Goal: Task Accomplishment & Management: Complete application form

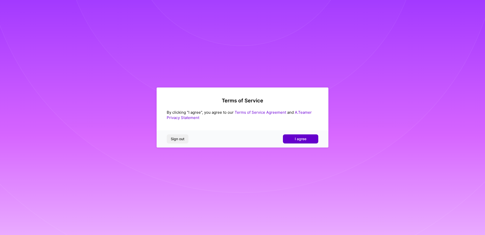
click at [317, 140] on button "I agree" at bounding box center [300, 139] width 35 height 9
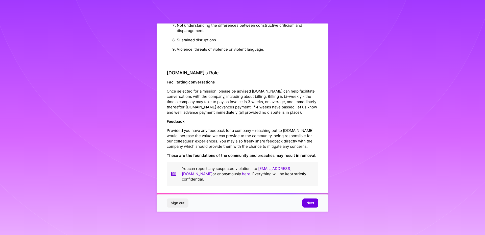
scroll to position [2, 0]
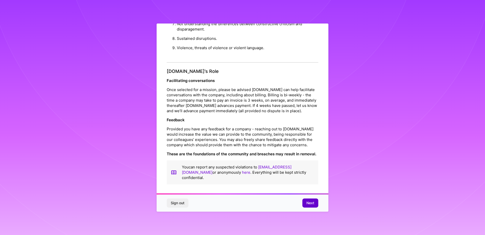
click at [308, 207] on button "Next" at bounding box center [310, 203] width 16 height 9
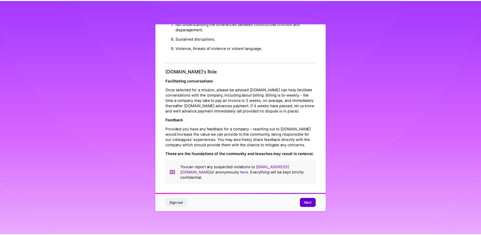
scroll to position [0, 0]
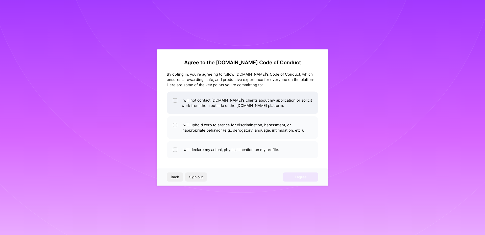
click at [257, 105] on li "I will not contact [DOMAIN_NAME]'s clients about my application or solicit work…" at bounding box center [242, 103] width 151 height 23
checkbox input "true"
click at [227, 134] on li "I will uphold zero tolerance for discrimination, harassment, or inappropriate b…" at bounding box center [242, 127] width 151 height 23
checkbox input "true"
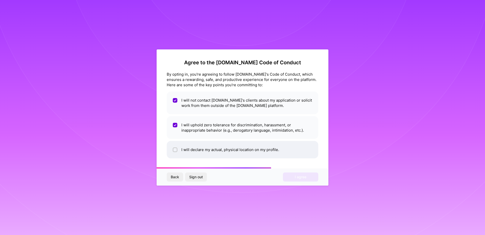
click at [216, 157] on li "I will declare my actual, physical location on my profile." at bounding box center [242, 149] width 151 height 17
checkbox input "true"
click at [287, 177] on button "I agree" at bounding box center [300, 177] width 35 height 9
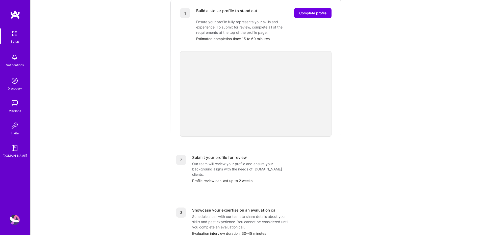
scroll to position [58, 0]
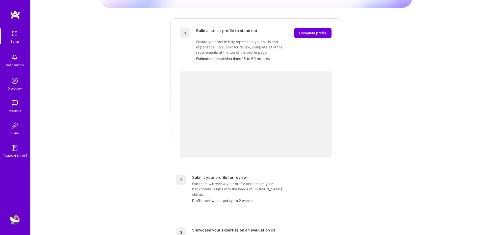
click at [449, 120] on div "Getting started as an [DOMAIN_NAME] Builder Complete the steps below to request…" at bounding box center [256, 139] width 450 height 394
click at [313, 31] on button "Complete profile" at bounding box center [312, 33] width 37 height 10
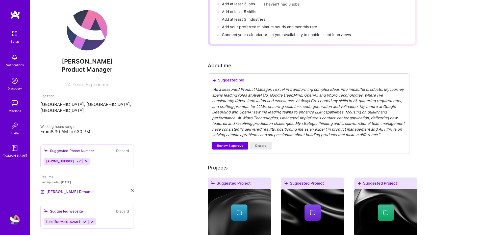
scroll to position [91, 0]
click at [235, 143] on span "Review & approve" at bounding box center [230, 145] width 26 height 5
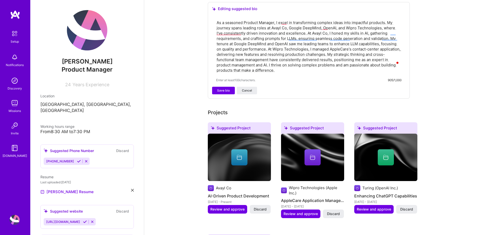
scroll to position [151, 0]
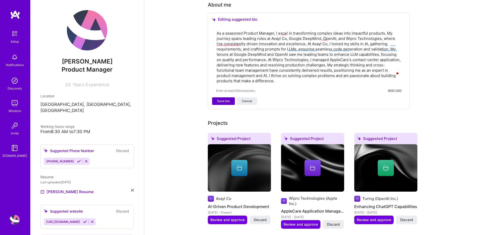
click at [226, 99] on span "Save bio" at bounding box center [223, 101] width 13 height 5
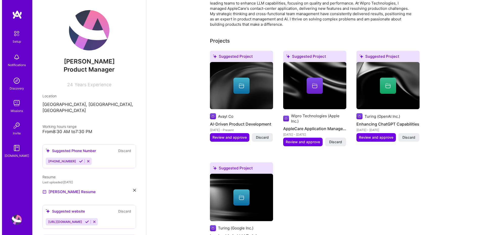
scroll to position [182, 0]
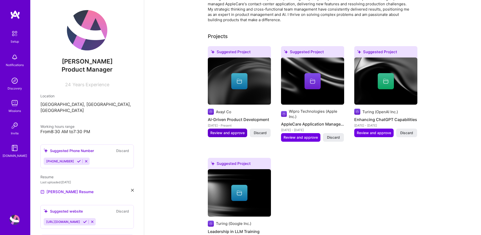
click at [220, 130] on span "Review and approve" at bounding box center [227, 132] width 34 height 5
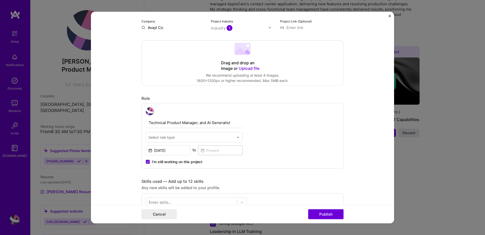
scroll to position [151, 0]
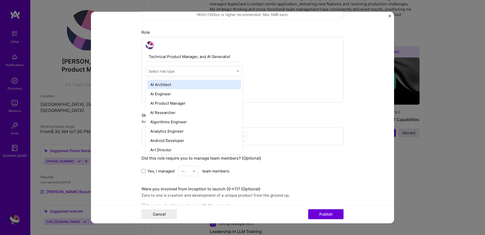
click at [236, 72] on img at bounding box center [237, 71] width 3 height 3
type input "prod"
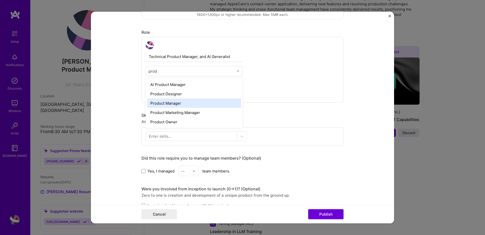
click at [206, 106] on div "Product Manager" at bounding box center [194, 103] width 94 height 9
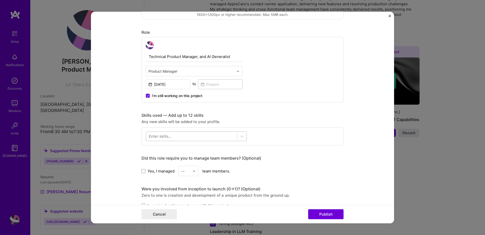
click at [215, 139] on div at bounding box center [191, 136] width 91 height 8
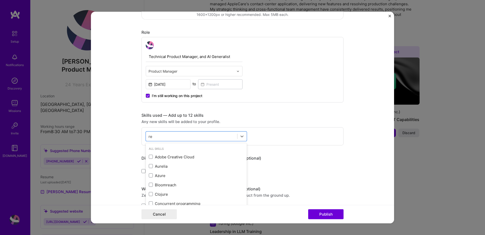
type input "r"
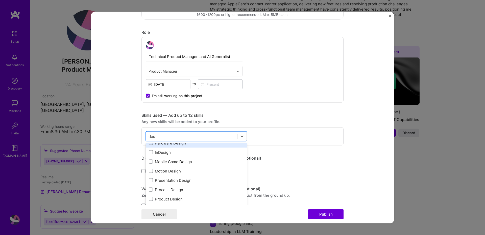
scroll to position [76, 0]
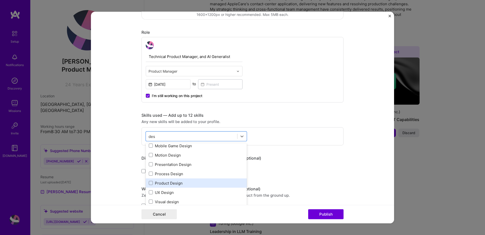
click at [175, 183] on div "Product Design" at bounding box center [196, 182] width 95 height 5
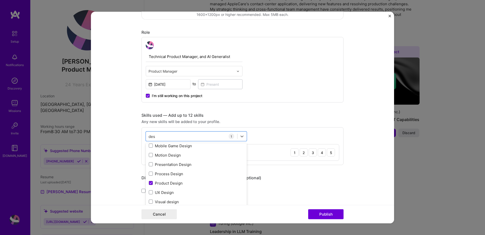
type input "des"
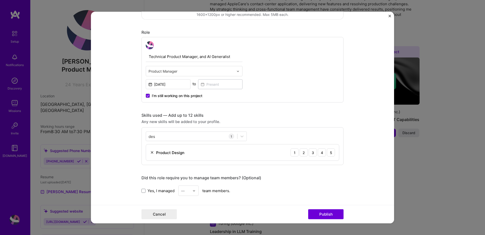
click at [303, 179] on div "Did this role require you to manage team members? (Optional)" at bounding box center [242, 177] width 202 height 5
click at [328, 154] on div "5" at bounding box center [331, 153] width 8 height 8
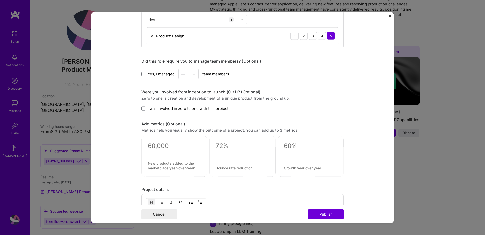
scroll to position [273, 0]
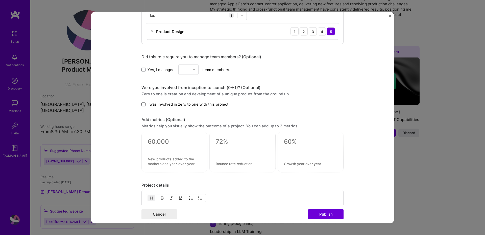
click at [142, 105] on span at bounding box center [143, 104] width 4 height 4
click at [0, 0] on input "I was involved in zero to one with this project" at bounding box center [0, 0] width 0 height 0
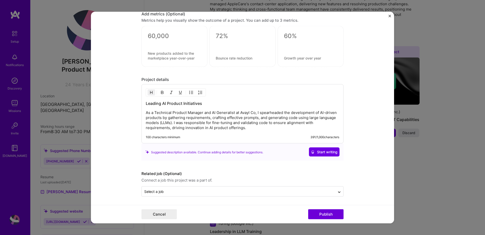
scroll to position [379, 0]
click at [375, 138] on form "Editing suggested project This project is suggested based on your LinkedIn, res…" at bounding box center [242, 118] width 303 height 212
click at [112, 178] on form "Editing suggested project This project is suggested based on your LinkedIn, res…" at bounding box center [242, 118] width 303 height 212
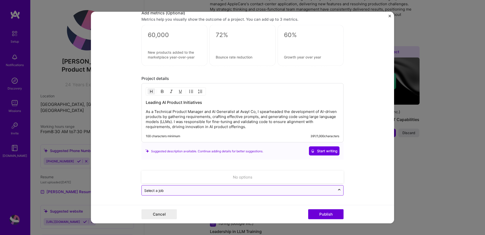
click at [158, 191] on div "Select a job" at bounding box center [153, 190] width 19 height 5
click at [116, 184] on form "Editing suggested project This project is suggested based on your LinkedIn, res…" at bounding box center [242, 118] width 303 height 212
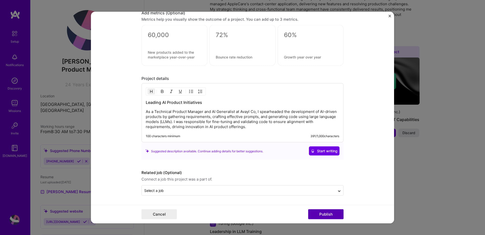
click at [335, 215] on button "Publish" at bounding box center [325, 214] width 35 height 10
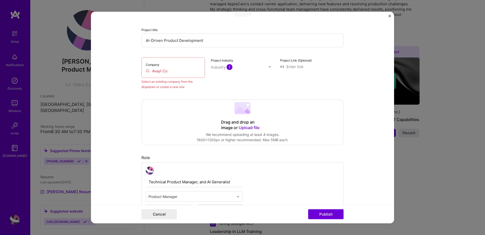
scroll to position [33, 0]
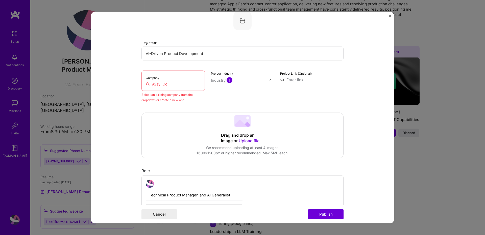
click at [177, 83] on input "Avayl Co" at bounding box center [173, 84] width 55 height 5
click at [364, 97] on form "Editing suggested project This project is suggested based on your LinkedIn, res…" at bounding box center [242, 118] width 303 height 212
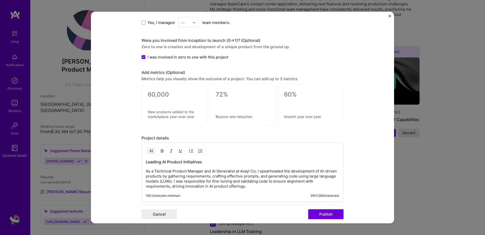
scroll to position [400, 0]
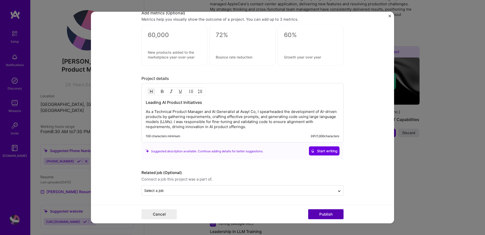
click at [327, 216] on button "Publish" at bounding box center [325, 214] width 35 height 10
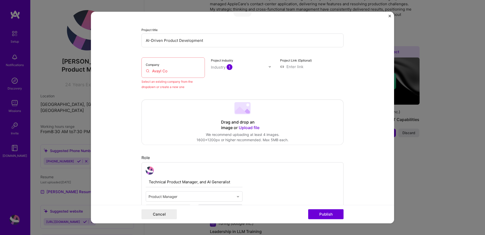
scroll to position [33, 0]
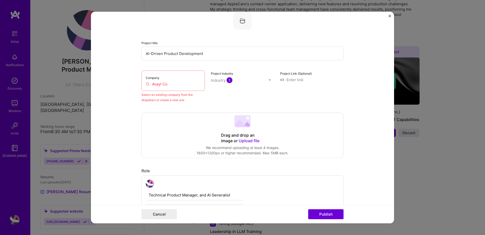
click at [174, 87] on div "Company Avayl Co" at bounding box center [172, 81] width 63 height 20
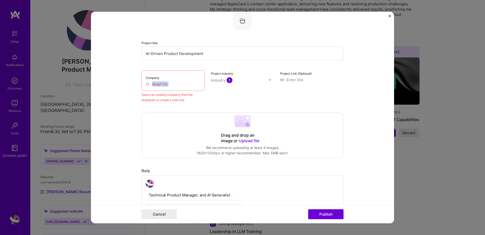
click at [174, 87] on div "Company Avayl Co" at bounding box center [172, 81] width 63 height 20
click at [146, 86] on input "Avayl Co" at bounding box center [173, 84] width 55 height 5
click at [147, 85] on input "Avayl Co" at bounding box center [173, 84] width 55 height 5
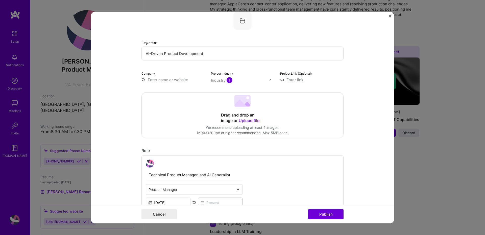
click at [163, 81] on input "text" at bounding box center [172, 79] width 63 height 5
paste input "Avayl Co"
type input "Avayl Co"
click at [176, 92] on div "Avayl Co" at bounding box center [180, 91] width 20 height 9
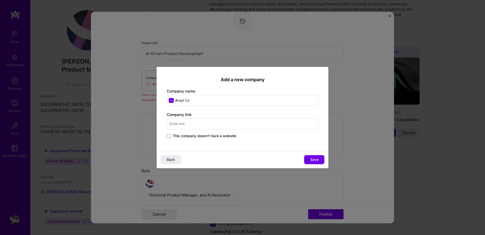
click at [246, 131] on div "Company link This company doesn't have a website" at bounding box center [242, 125] width 151 height 27
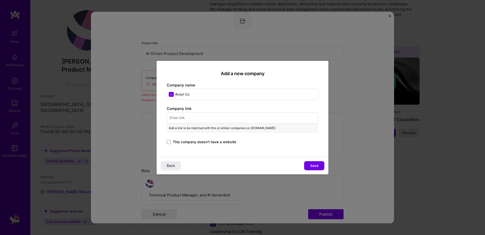
click at [221, 143] on span "This company doesn't have a website" at bounding box center [204, 142] width 63 height 5
click at [0, 0] on input "This company doesn't have a website" at bounding box center [0, 0] width 0 height 0
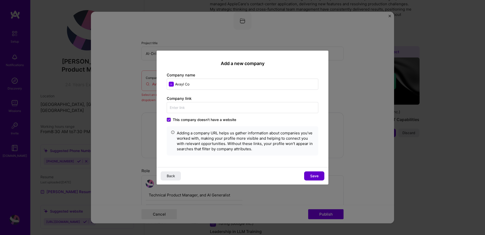
click at [312, 174] on span "Save" at bounding box center [314, 175] width 8 height 5
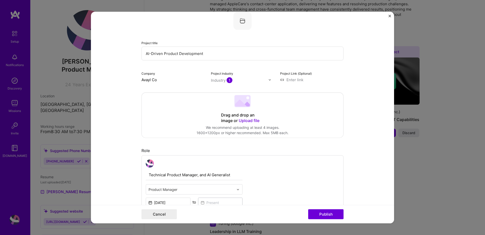
click at [151, 82] on input "Avayl Co" at bounding box center [172, 79] width 63 height 5
click at [152, 82] on input "Avayl Co" at bounding box center [172, 79] width 63 height 5
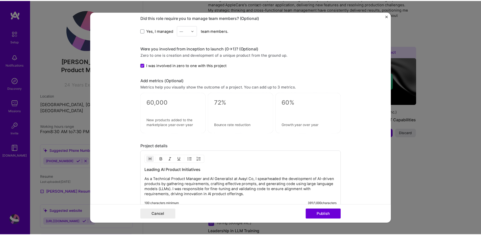
scroll to position [379, 0]
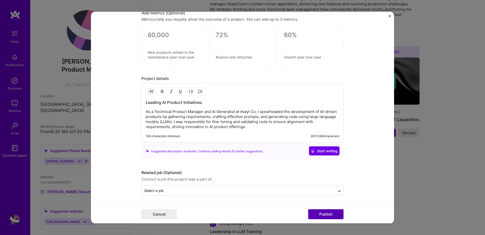
click at [324, 217] on button "Publish" at bounding box center [325, 214] width 35 height 10
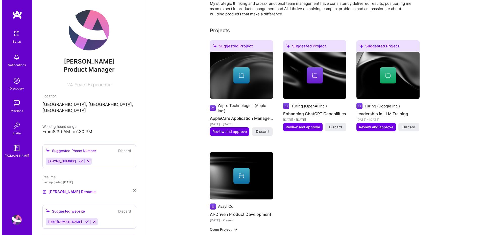
scroll to position [239, 0]
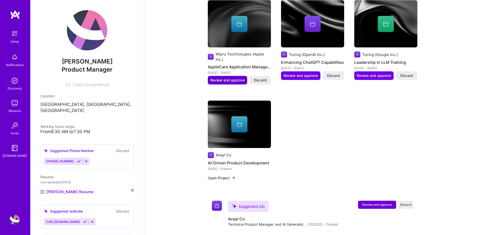
click at [225, 78] on span "Review and approve" at bounding box center [227, 80] width 34 height 5
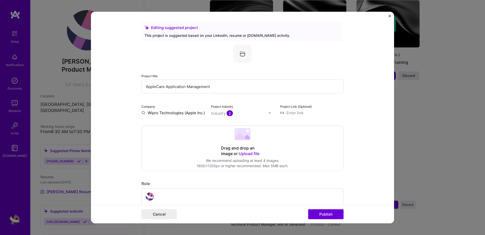
click at [169, 113] on input "Wipro Technologies (Apple Inc.)" at bounding box center [172, 112] width 63 height 5
drag, startPoint x: 182, startPoint y: 114, endPoint x: 208, endPoint y: 112, distance: 25.8
click at [208, 112] on div "Company Wipro Technologies (Apple Inc.) Project industry Industry 2 Project Lin…" at bounding box center [242, 110] width 202 height 12
type input "Wipro Technologies"
click at [200, 125] on div "Wipro Technologies" at bounding box center [190, 124] width 40 height 9
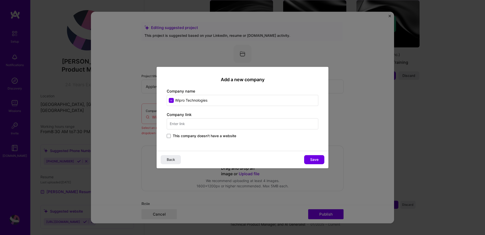
click at [249, 125] on input "text" at bounding box center [242, 123] width 151 height 11
type input "[DOMAIN_NAME]"
click at [320, 161] on button "Save" at bounding box center [314, 159] width 20 height 9
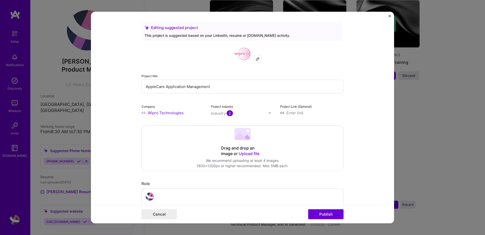
click at [219, 87] on input "AppleCare Application Management" at bounding box center [242, 87] width 202 height 14
paste input "(Apple Inc.)"
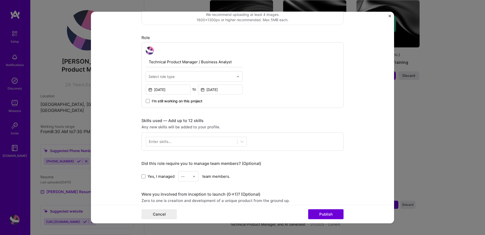
scroll to position [151, 0]
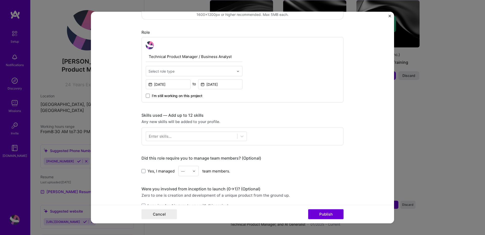
type input "AppleCare Application Management (Apple Inc.)"
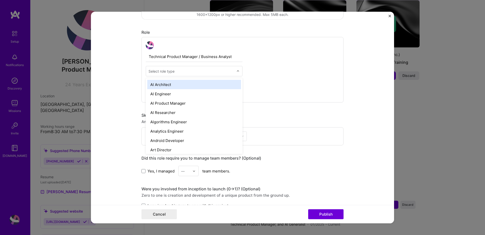
click at [210, 71] on input "text" at bounding box center [190, 71] width 85 height 5
type input "produ"
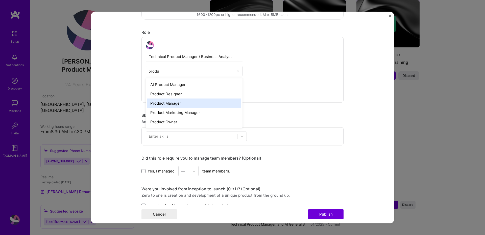
click at [193, 99] on div "Product Manager" at bounding box center [194, 103] width 94 height 9
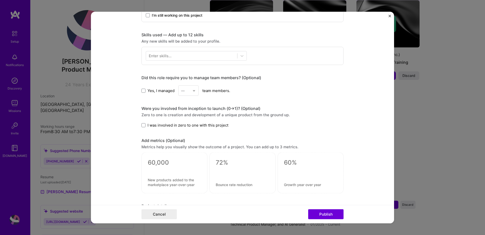
scroll to position [242, 0]
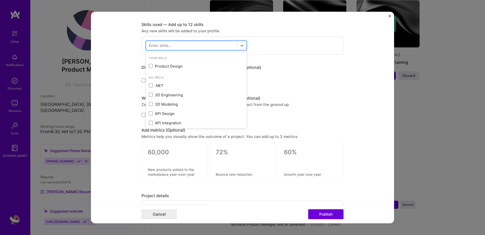
click at [196, 47] on div at bounding box center [191, 45] width 91 height 8
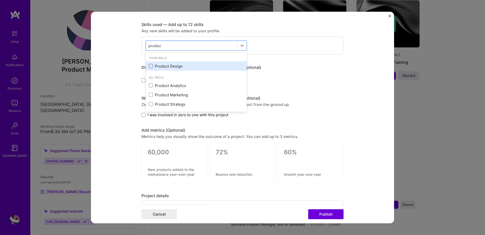
click at [150, 65] on span at bounding box center [151, 66] width 4 height 4
click at [0, 0] on input "checkbox" at bounding box center [0, 0] width 0 height 0
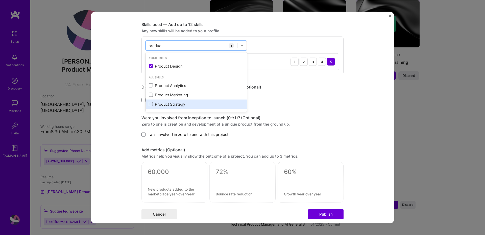
click at [149, 105] on span at bounding box center [151, 104] width 4 height 4
click at [0, 0] on input "checkbox" at bounding box center [0, 0] width 0 height 0
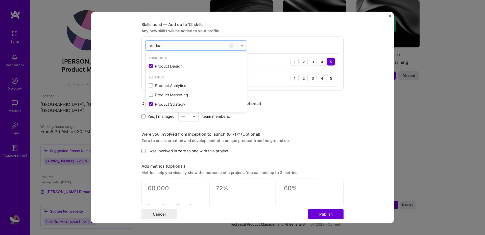
type input "produc"
click at [337, 115] on div "Yes, I managed — team members." at bounding box center [242, 116] width 202 height 10
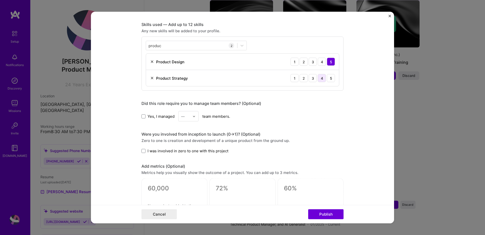
click at [321, 81] on div "4" at bounding box center [321, 78] width 8 height 8
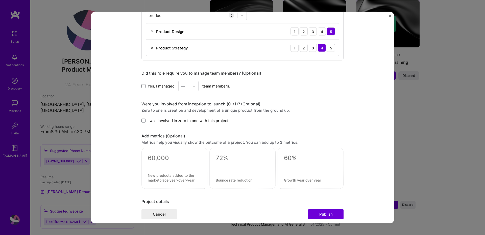
scroll to position [303, 0]
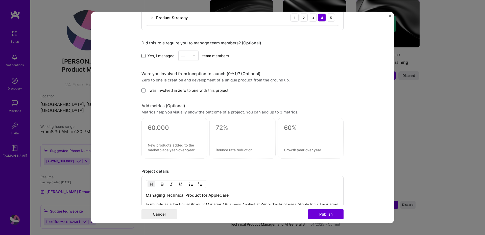
click at [141, 55] on span at bounding box center [143, 56] width 4 height 4
click at [0, 0] on input "Yes, I managed" at bounding box center [0, 0] width 0 height 0
click at [186, 57] on input "text" at bounding box center [185, 55] width 9 height 5
click at [186, 114] on div "10" at bounding box center [188, 113] width 17 height 9
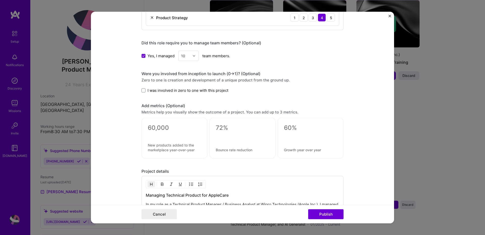
click at [340, 76] on div "Were you involved from inception to launch (0 -> 1)? (Optional)" at bounding box center [242, 73] width 202 height 5
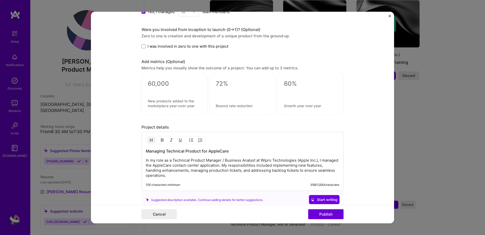
scroll to position [396, 0]
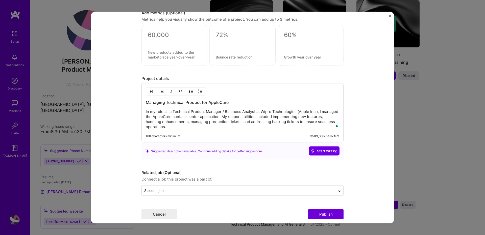
drag, startPoint x: 221, startPoint y: 112, endPoint x: 226, endPoint y: 126, distance: 15.1
click at [226, 126] on p "In my role as a Technical Product Manager / Business Analyst at Wipro Technolog…" at bounding box center [242, 119] width 193 height 20
click at [107, 141] on form "Editing suggested project This project is suggested based on your LinkedIn, res…" at bounding box center [242, 118] width 303 height 212
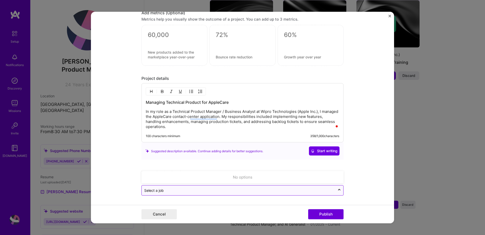
click at [154, 190] on div "Select a job" at bounding box center [153, 190] width 19 height 5
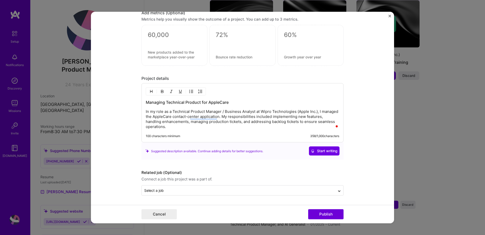
click at [123, 178] on form "Editing suggested project This project is suggested based on your LinkedIn, res…" at bounding box center [242, 118] width 303 height 212
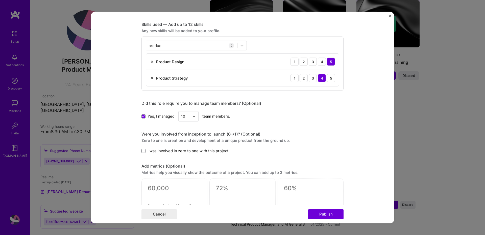
scroll to position [336, 0]
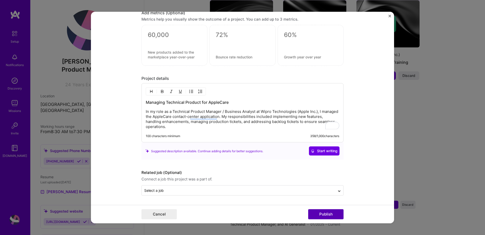
click at [336, 218] on button "Publish" at bounding box center [325, 214] width 35 height 10
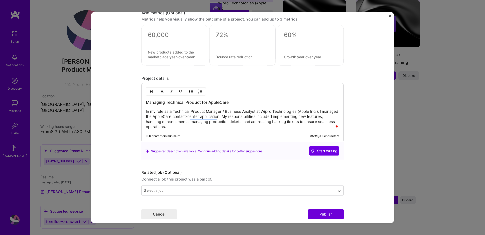
scroll to position [373, 0]
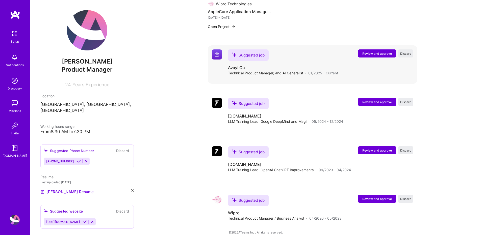
click at [378, 51] on span "Review and approve" at bounding box center [377, 53] width 30 height 4
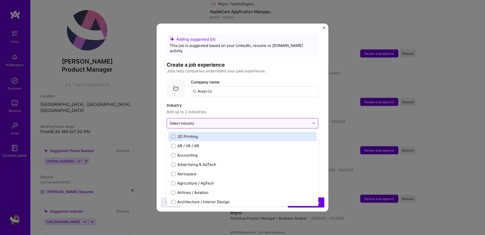
click at [245, 121] on div at bounding box center [239, 123] width 140 height 6
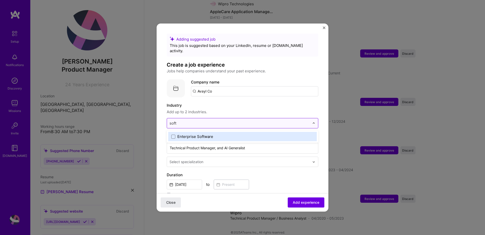
click at [234, 121] on input "soft" at bounding box center [239, 123] width 140 height 5
click at [227, 121] on input "ser" at bounding box center [239, 123] width 140 height 5
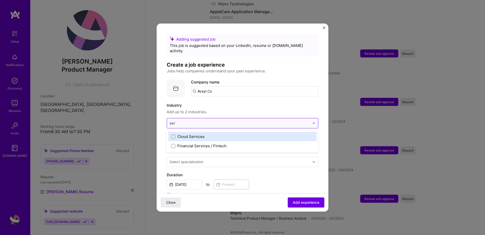
click at [227, 121] on input "ser" at bounding box center [239, 123] width 140 height 5
type input "a"
type input "s"
type input "sof"
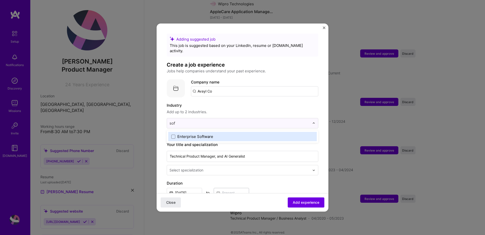
click at [225, 134] on label "Enterprise Software" at bounding box center [242, 136] width 142 height 5
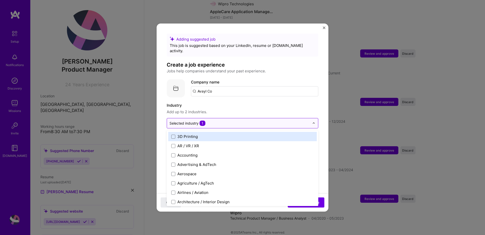
click at [214, 121] on input "text" at bounding box center [239, 123] width 140 height 5
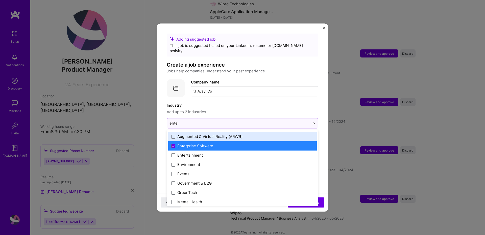
type input "enter"
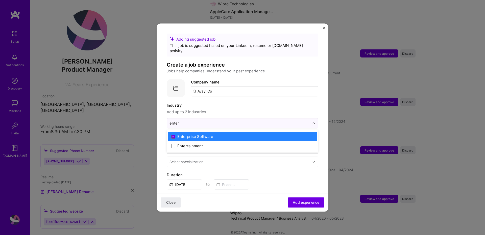
click at [187, 134] on div "Enterprise Software" at bounding box center [195, 136] width 36 height 5
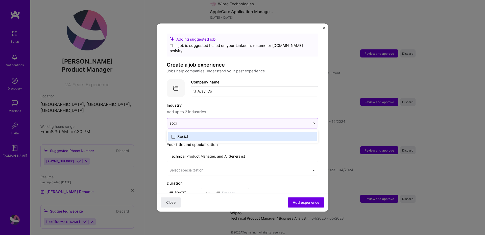
type input "[PERSON_NAME]"
click at [189, 134] on label "Social" at bounding box center [242, 136] width 142 height 5
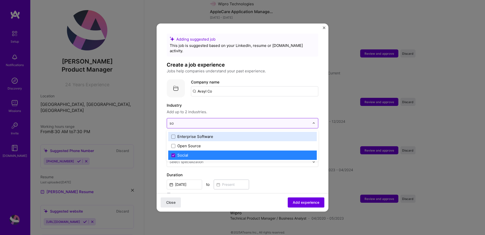
type input "sof"
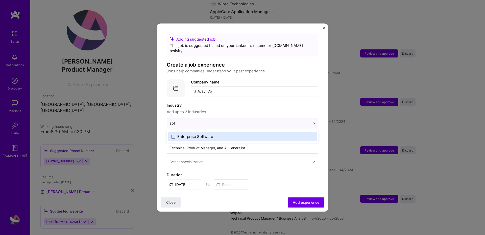
click at [232, 134] on label "Enterprise Software" at bounding box center [242, 136] width 142 height 5
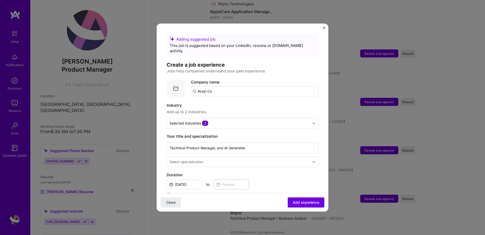
click at [323, 129] on form "Adding suggested job This job is suggested based on your LinkedIn, resume or [D…" at bounding box center [242, 219] width 172 height 371
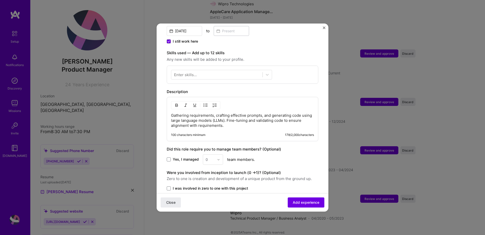
scroll to position [187, 0]
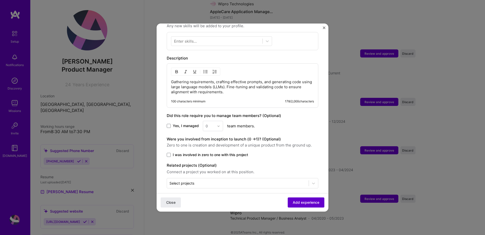
click at [305, 204] on span "Add experience" at bounding box center [306, 202] width 27 height 5
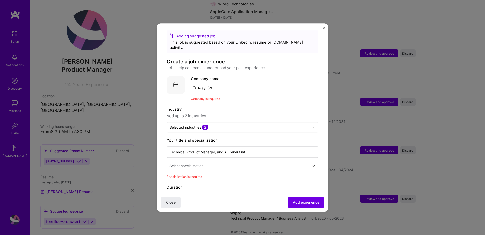
scroll to position [0, 0]
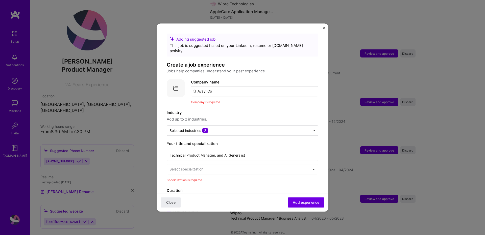
click at [241, 86] on input "Avayl Co" at bounding box center [254, 91] width 127 height 10
paste input "Avayl Co"
type input "Avayl Co"
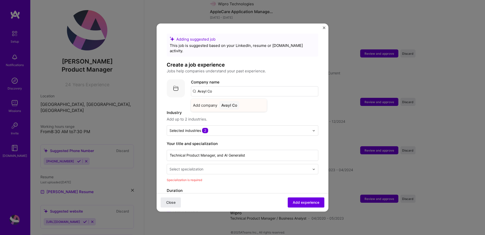
click at [234, 101] on div "Avayl Co" at bounding box center [229, 105] width 20 height 9
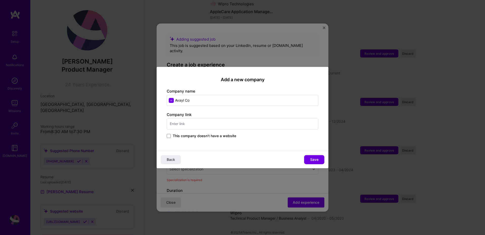
click at [223, 138] on span "This company doesn't have a website" at bounding box center [204, 136] width 63 height 5
click at [0, 0] on input "This company doesn't have a website" at bounding box center [0, 0] width 0 height 0
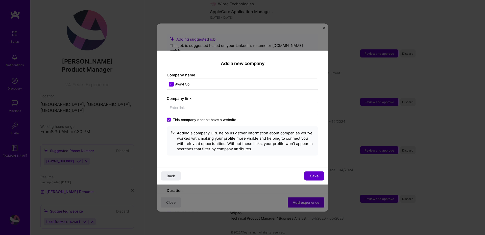
click at [320, 177] on button "Save" at bounding box center [314, 175] width 20 height 9
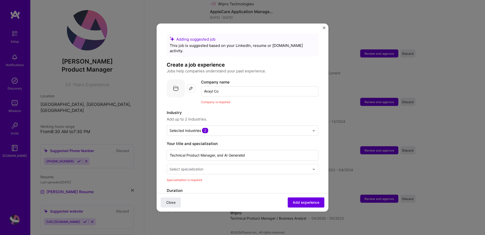
click at [262, 164] on div "Select specialization" at bounding box center [239, 169] width 145 height 10
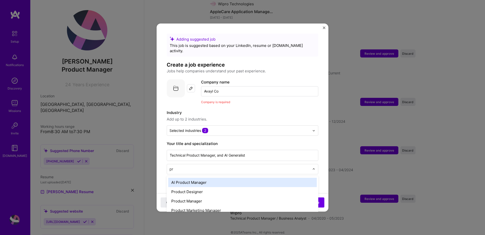
type input "pro"
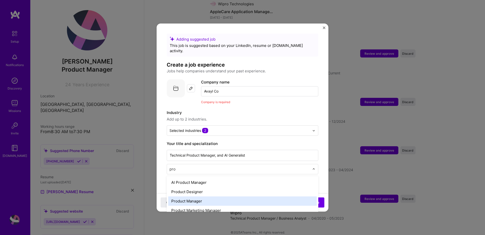
click at [229, 198] on div "Product Manager" at bounding box center [242, 201] width 148 height 9
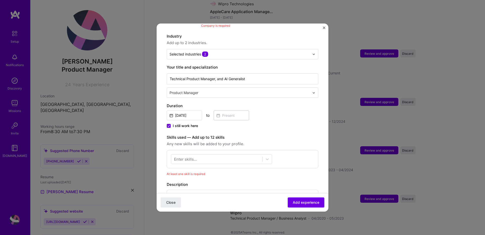
scroll to position [121, 0]
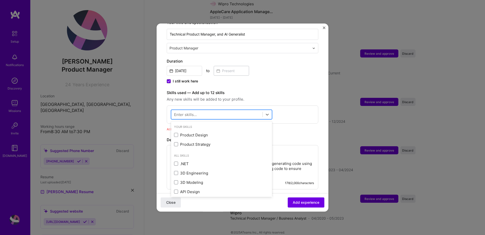
click at [237, 111] on div at bounding box center [216, 115] width 91 height 8
click at [190, 133] on div "Product Design" at bounding box center [221, 135] width 95 height 5
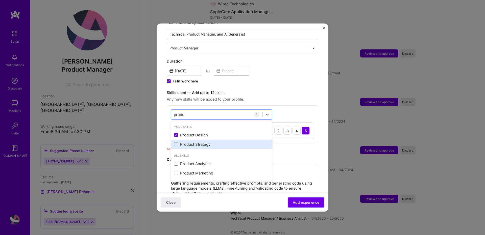
click at [191, 142] on div "Product Strategy" at bounding box center [221, 144] width 95 height 5
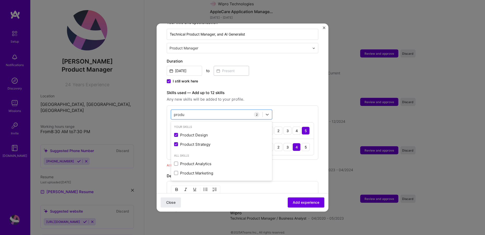
type input "produ"
click at [309, 165] on div "Adding suggested job This job is suggested based on your LinkedIn, resume or [D…" at bounding box center [242, 109] width 151 height 394
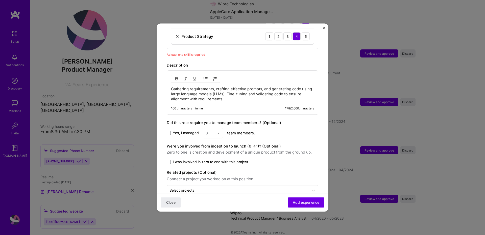
scroll to position [239, 0]
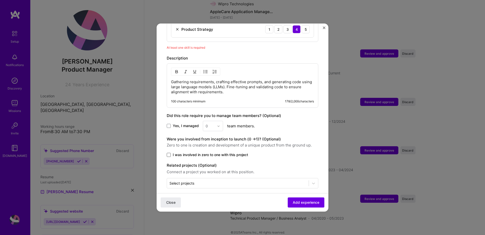
click at [168, 153] on span at bounding box center [169, 155] width 4 height 4
click at [0, 0] on input "I was involved in zero to one with this project" at bounding box center [0, 0] width 0 height 0
click at [274, 181] on input "text" at bounding box center [237, 183] width 137 height 5
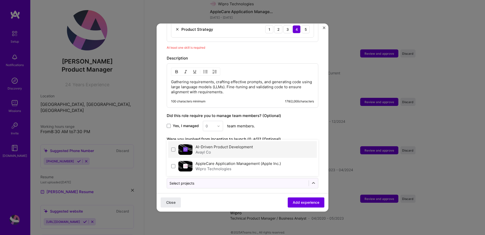
click at [226, 145] on label "AI-Driven Product Development" at bounding box center [223, 147] width 57 height 5
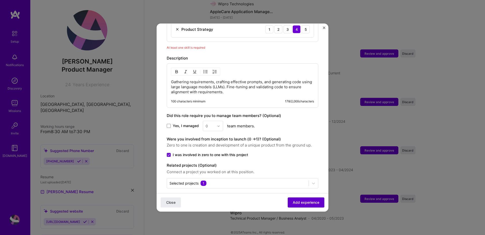
click at [298, 202] on span "Add experience" at bounding box center [306, 202] width 27 height 5
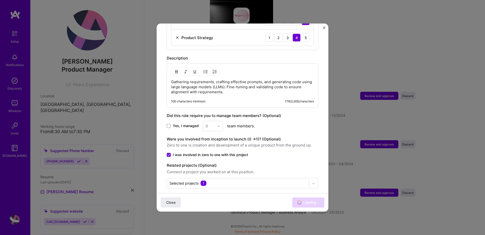
scroll to position [330, 0]
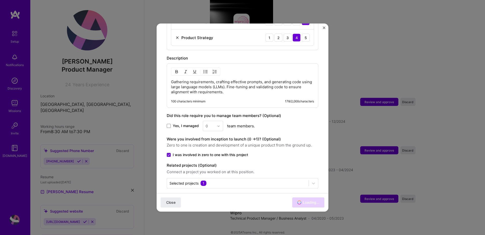
click at [323, 25] on form "Adding suggested job This job is suggested based on your LinkedIn, resume or [D…" at bounding box center [242, 13] width 172 height 407
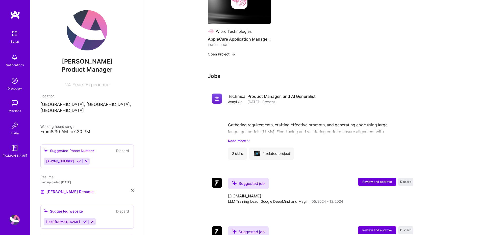
scroll to position [340, 0]
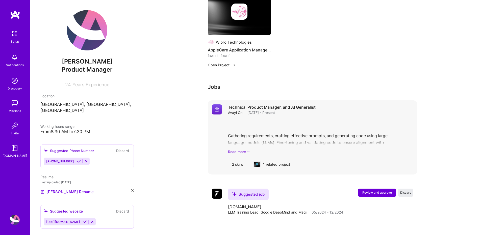
click at [247, 149] on link "Read more" at bounding box center [320, 151] width 185 height 5
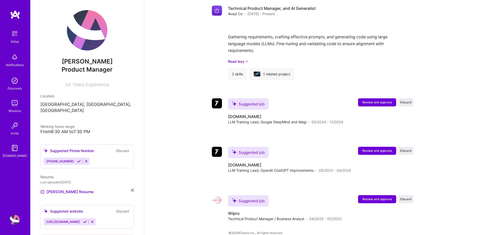
scroll to position [439, 0]
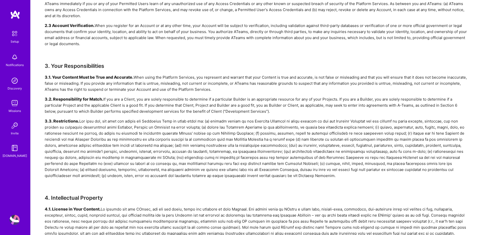
scroll to position [242, 0]
